Goal: Task Accomplishment & Management: Manage account settings

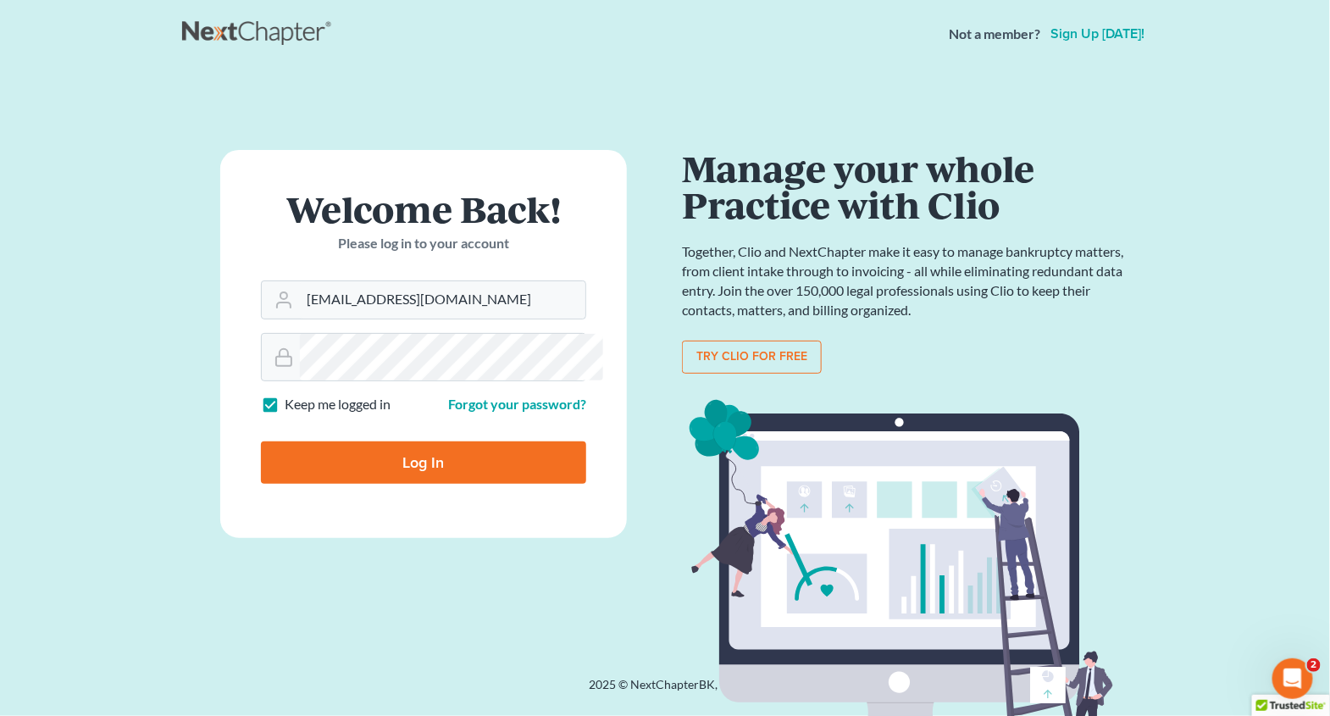
click at [402, 484] on input "Log In" at bounding box center [423, 462] width 325 height 42
type input "Thinking..."
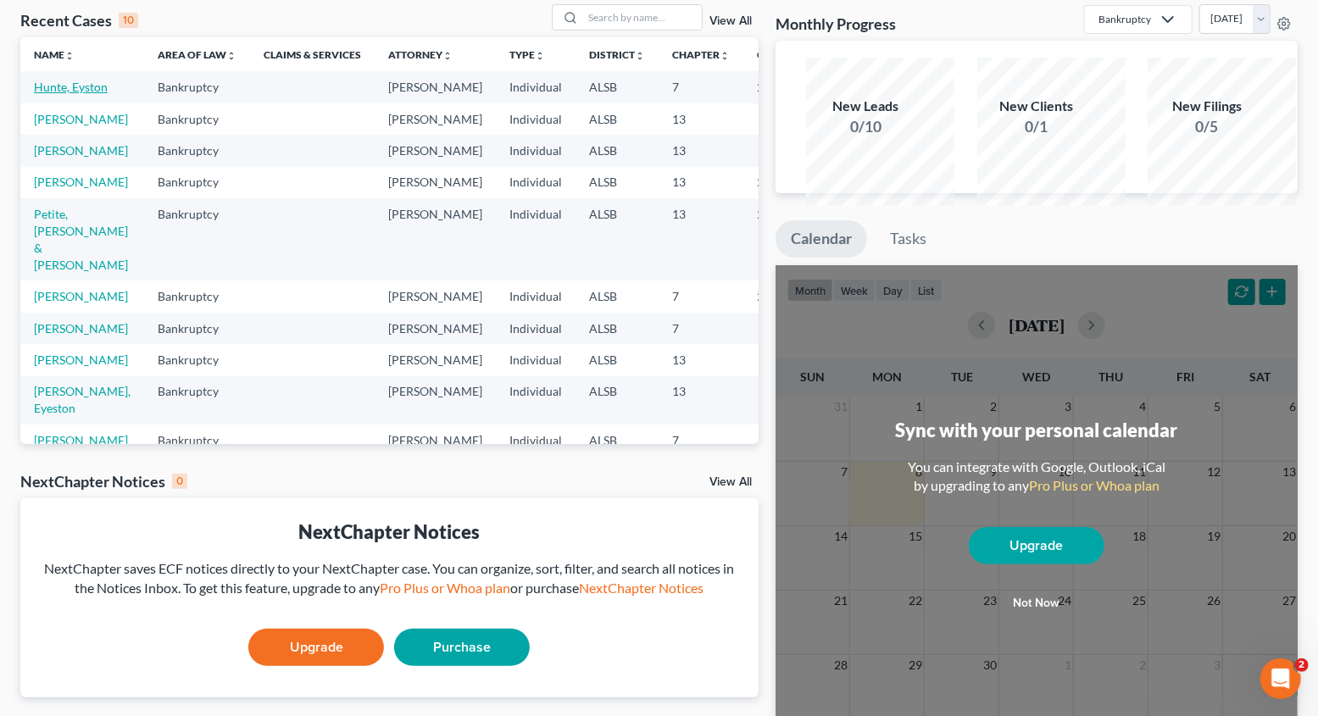
click at [66, 94] on link "Hunte, Eyston" at bounding box center [71, 87] width 74 height 14
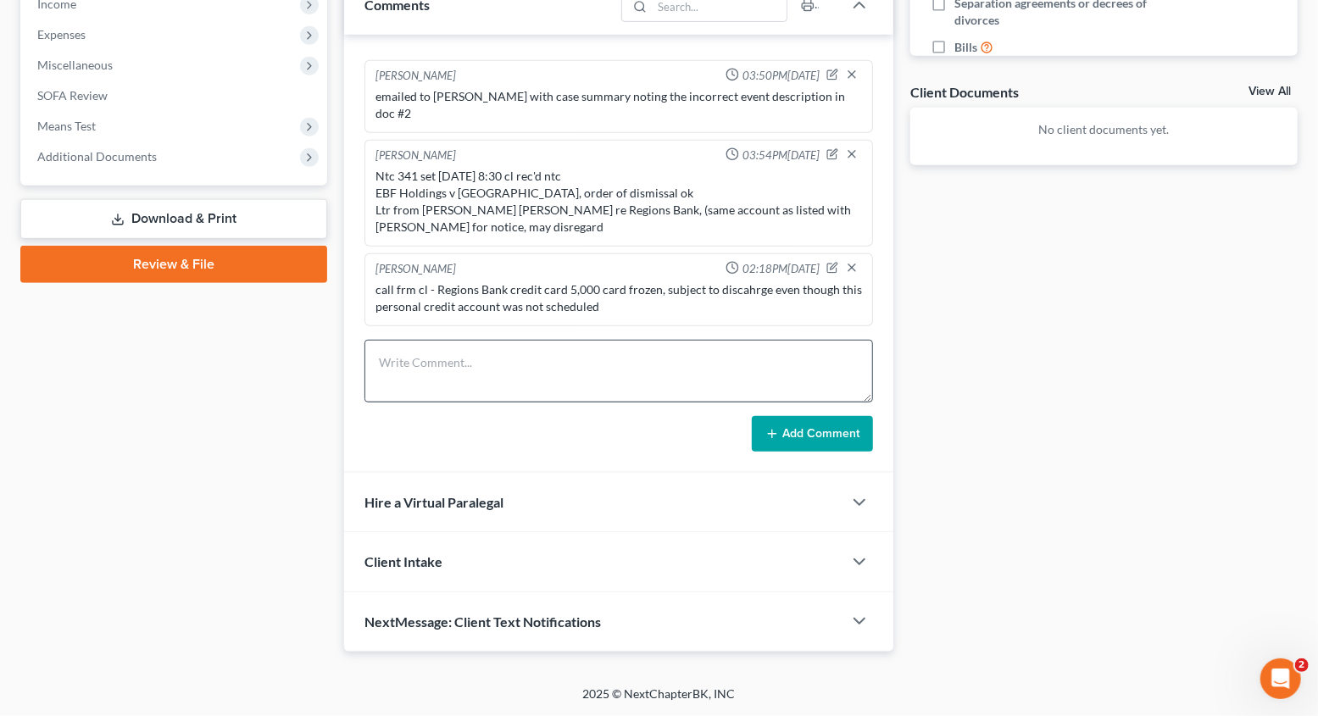
scroll to position [857, 0]
click at [448, 340] on textarea at bounding box center [618, 371] width 508 height 63
type textarea "2"
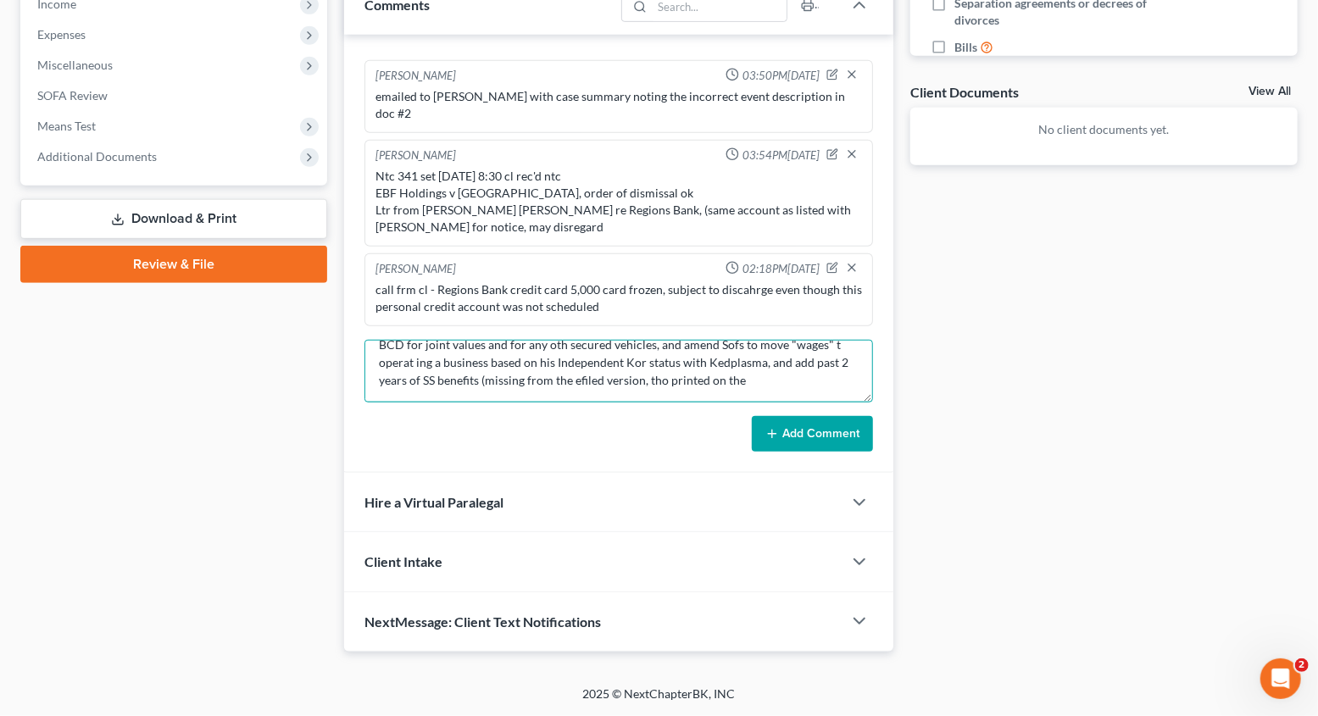
scroll to position [70, 0]
type textarea "341 Hrg Sept 9 8:30 tho held until end of docket, start 10:10 end 10:22, needs …"
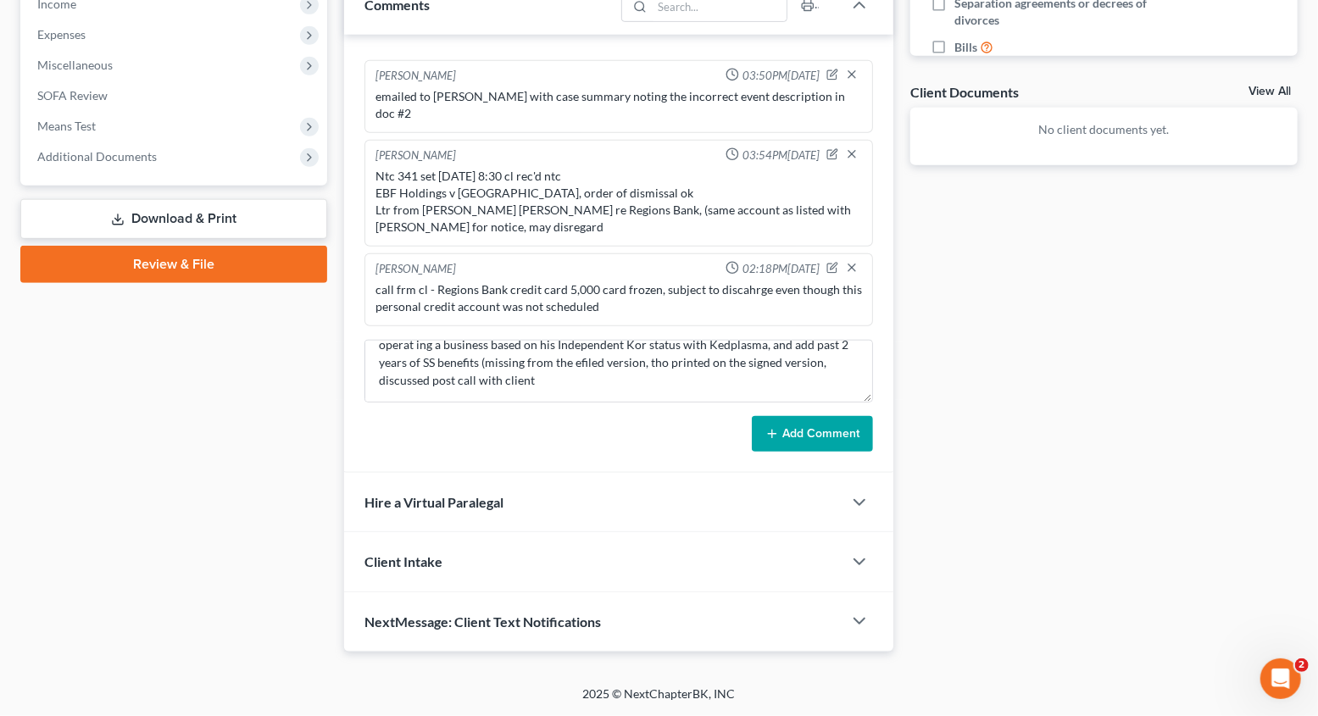
click at [803, 416] on button "Add Comment" at bounding box center [812, 434] width 121 height 36
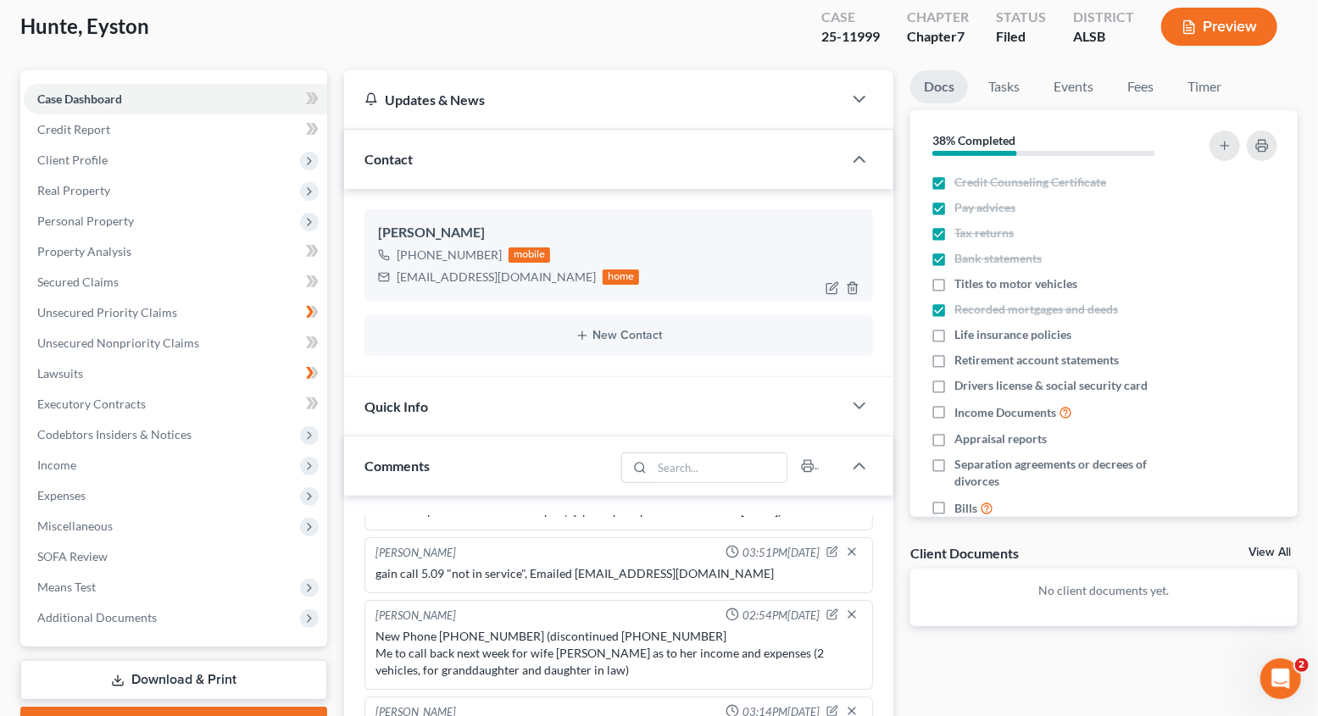
scroll to position [0, 0]
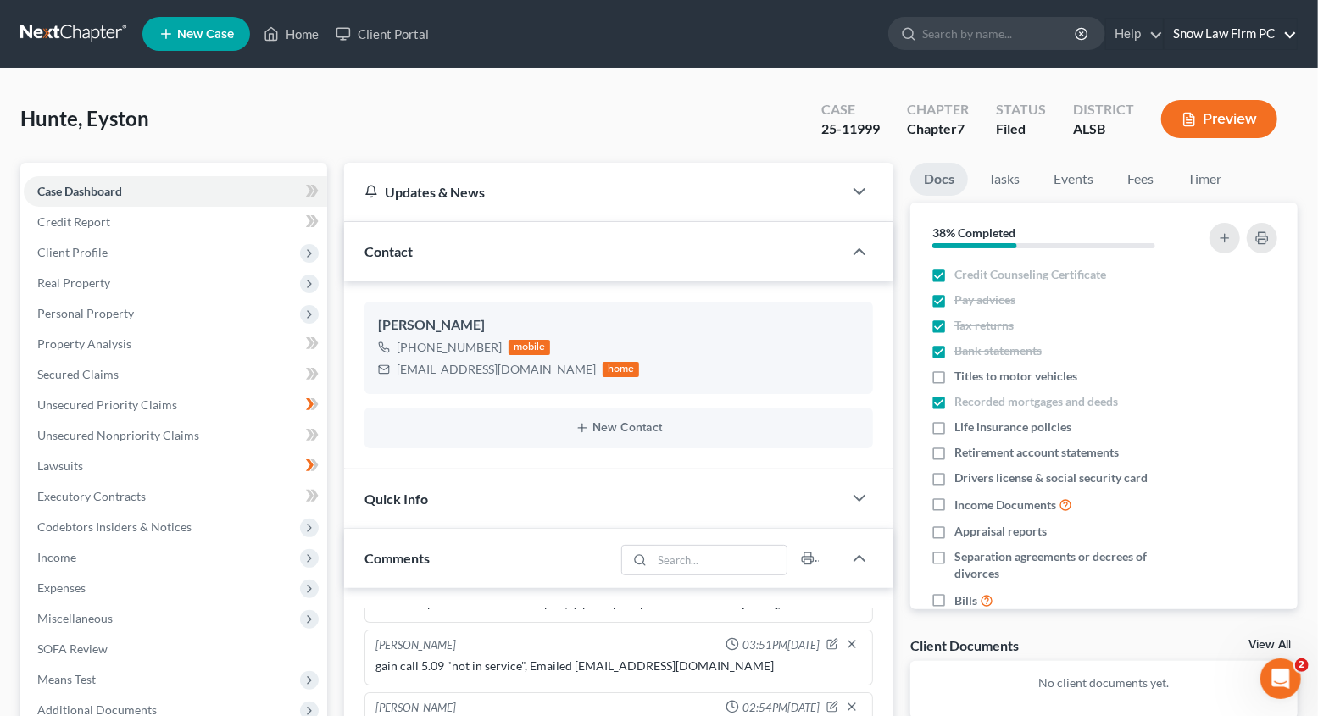
click at [1228, 42] on link "Snow Law Firm PC" at bounding box center [1230, 34] width 132 height 31
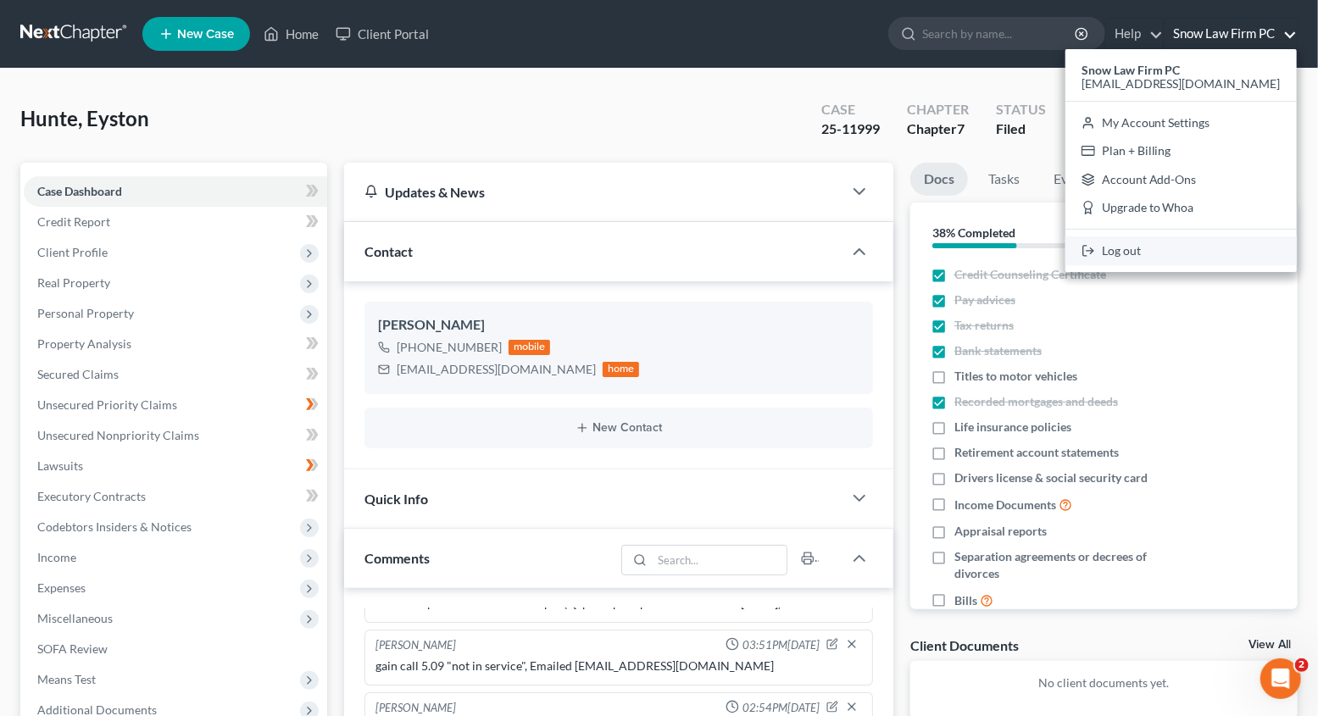
click at [1152, 265] on link "Log out" at bounding box center [1180, 250] width 231 height 29
